Goal: Navigation & Orientation: Find specific page/section

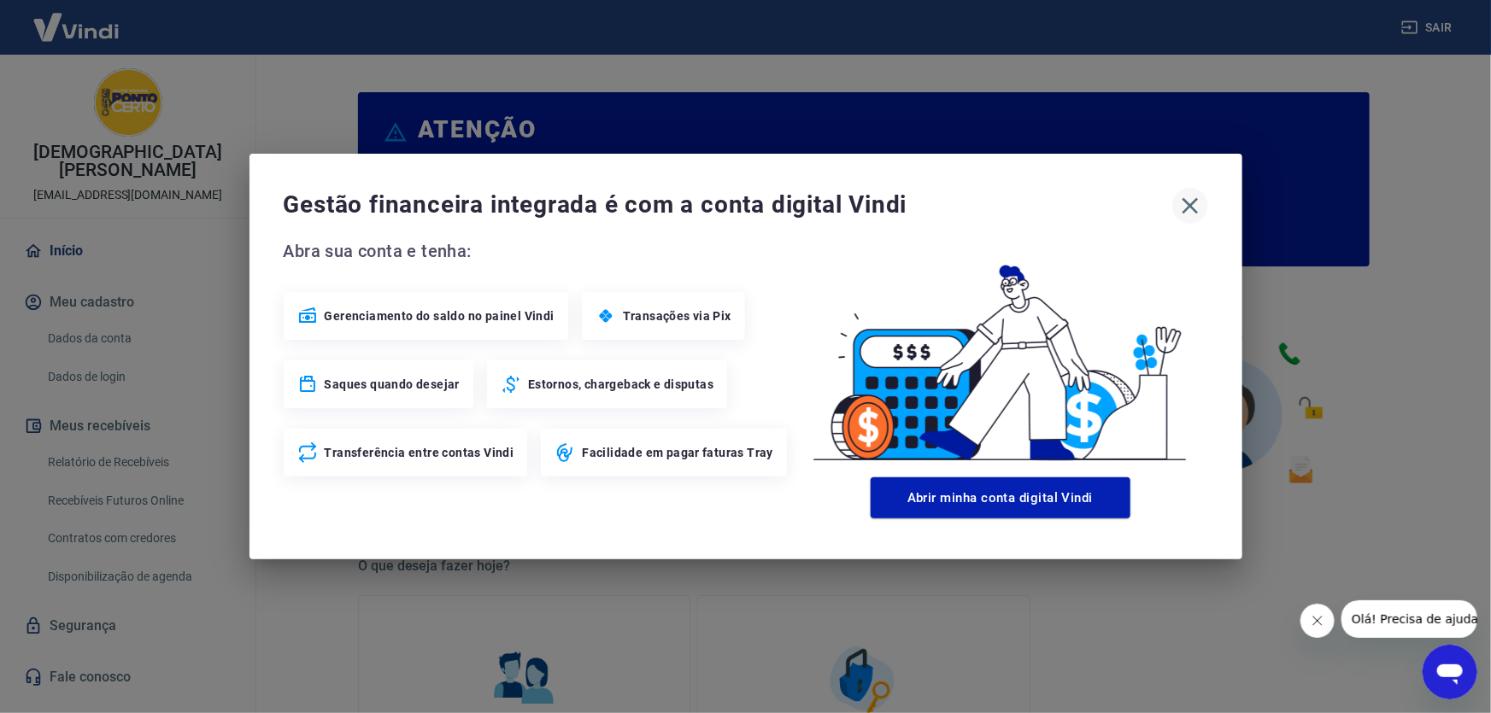
click at [1188, 207] on icon "button" at bounding box center [1189, 206] width 16 height 16
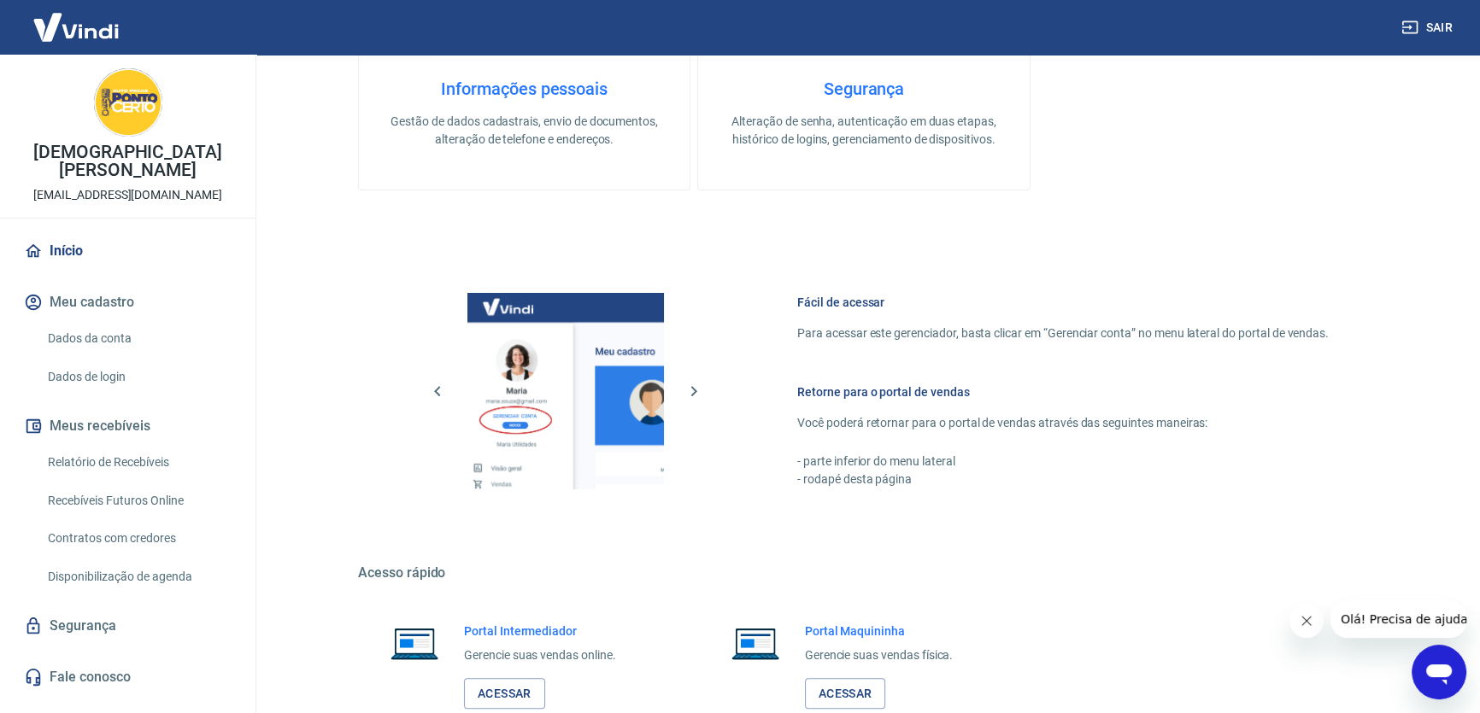
scroll to position [794, 0]
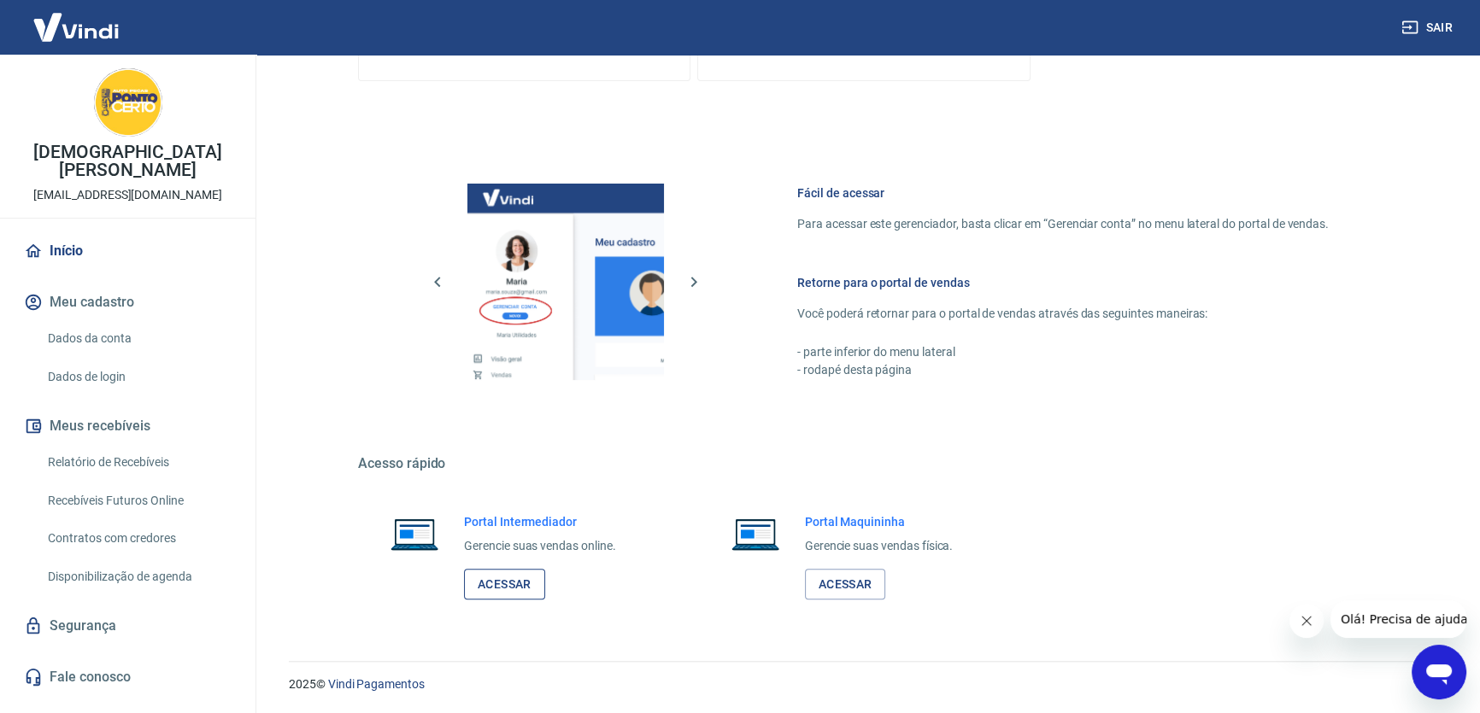
click at [497, 588] on link "Acessar" at bounding box center [504, 585] width 81 height 32
